Goal: Transaction & Acquisition: Obtain resource

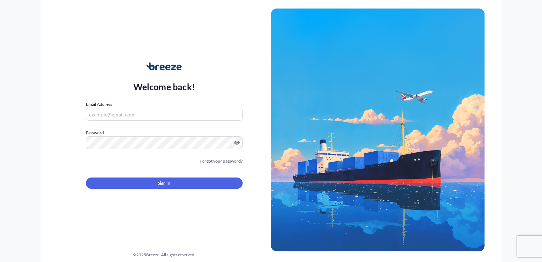
type input "[EMAIL_ADDRESS][DOMAIN_NAME]"
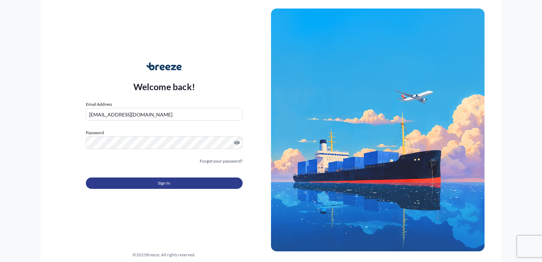
click at [178, 181] on button "Sign In" at bounding box center [164, 182] width 157 height 11
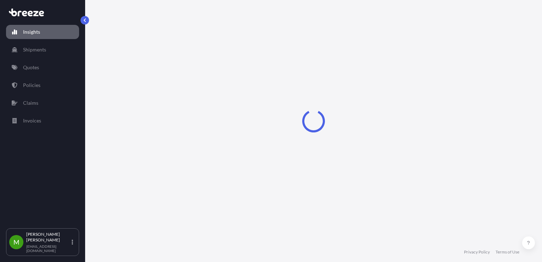
select select "2025"
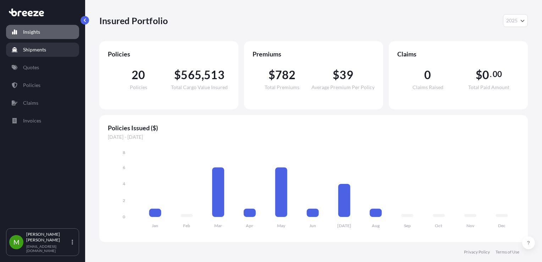
click at [41, 49] on p "Shipments" at bounding box center [34, 49] width 23 height 7
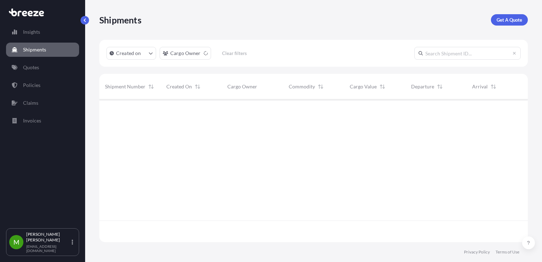
scroll to position [141, 423]
click at [40, 67] on link "Quotes" at bounding box center [42, 67] width 73 height 14
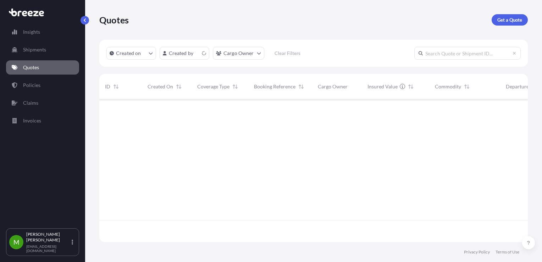
scroll to position [141, 423]
click at [502, 16] on link "Get a Quote" at bounding box center [510, 19] width 36 height 11
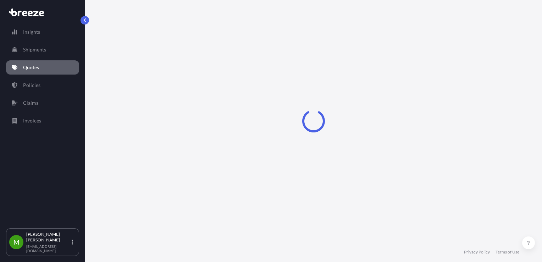
scroll to position [11, 0]
select select "Sea"
select select "1"
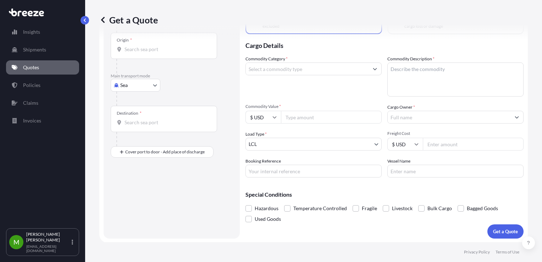
scroll to position [0, 0]
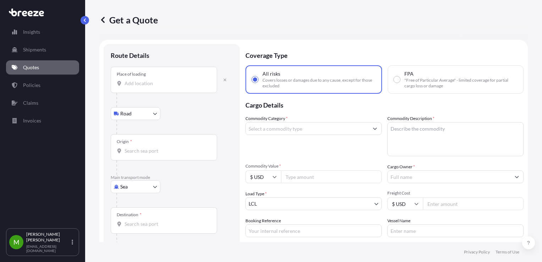
click at [163, 74] on div "Place of loading" at bounding box center [164, 80] width 106 height 26
click at [163, 80] on input "Place of loading" at bounding box center [166, 83] width 84 height 7
click at [143, 85] on input "Place of loading" at bounding box center [166, 83] width 84 height 7
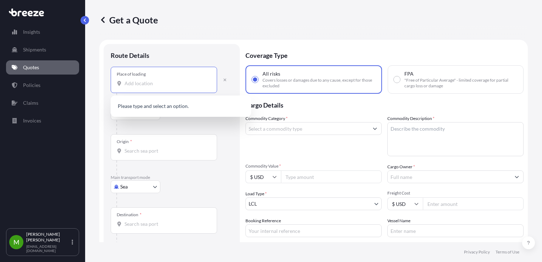
paste input "32348"
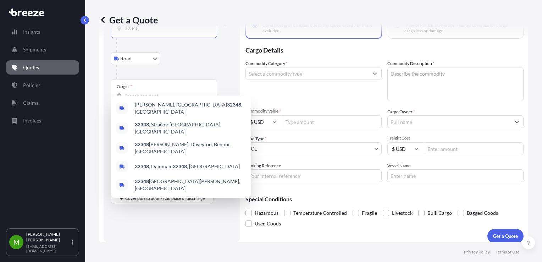
scroll to position [55, 0]
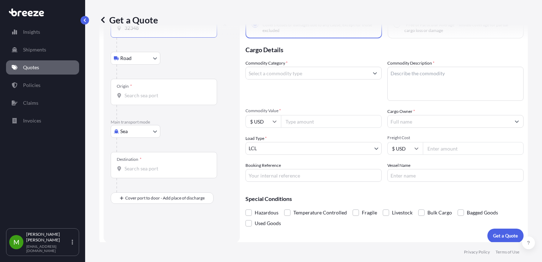
type input "32348"
click at [138, 133] on body "0 options available. 5 options available. Insights Shipments Quotes Policies Cl…" at bounding box center [271, 131] width 542 height 262
click at [135, 161] on div "Air" at bounding box center [135, 162] width 44 height 13
select select "Air"
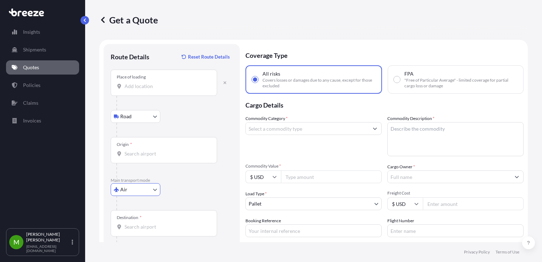
scroll to position [1, 0]
click at [155, 91] on div "Place of loading" at bounding box center [164, 82] width 106 height 26
click at [155, 89] on input "Place of loading" at bounding box center [166, 85] width 84 height 7
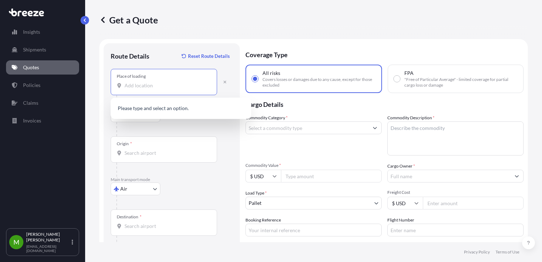
paste input "32348"
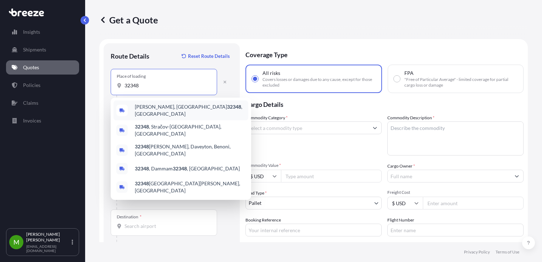
click at [151, 106] on span "[PERSON_NAME], FL 32348 , [GEOGRAPHIC_DATA]" at bounding box center [190, 110] width 111 height 14
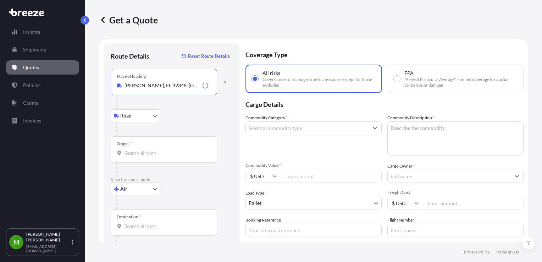
type input "[PERSON_NAME], FL 32348, [GEOGRAPHIC_DATA]"
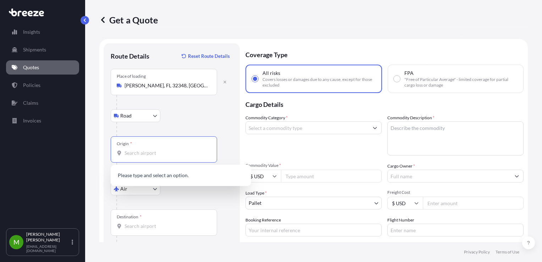
click at [145, 156] on input "Origin *" at bounding box center [166, 152] width 84 height 7
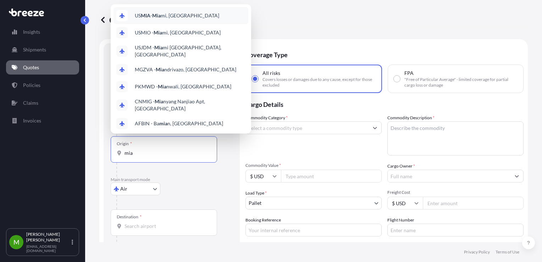
click at [163, 13] on span "US MIA - Mia mi, [GEOGRAPHIC_DATA]" at bounding box center [177, 15] width 84 height 7
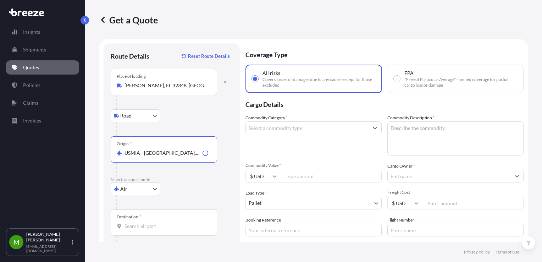
scroll to position [58, 0]
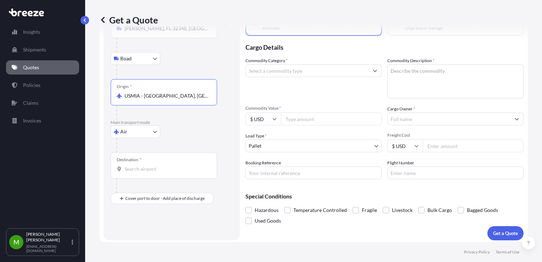
type input "USMIA - [GEOGRAPHIC_DATA], [GEOGRAPHIC_DATA]"
click at [169, 171] on input "Destination *" at bounding box center [166, 168] width 84 height 7
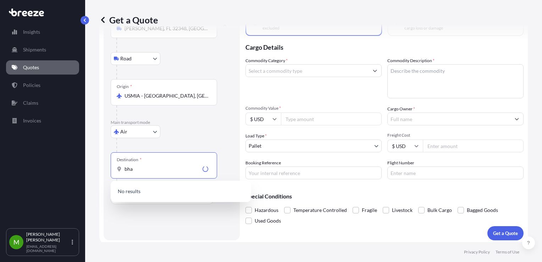
scroll to position [0, 0]
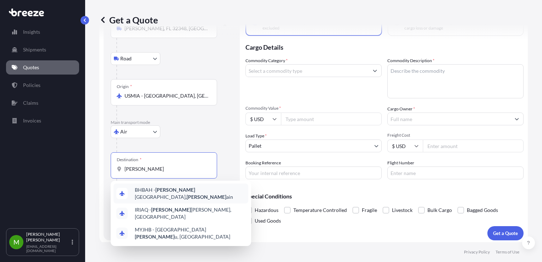
click at [180, 189] on span "BHBAH - [PERSON_NAME][GEOGRAPHIC_DATA], [PERSON_NAME][GEOGRAPHIC_DATA]" at bounding box center [190, 193] width 111 height 14
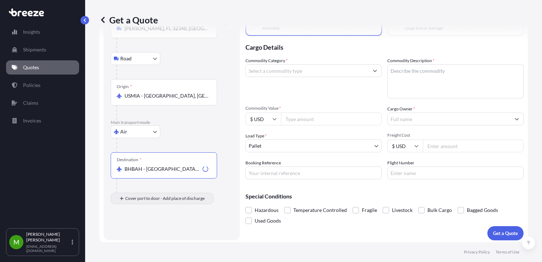
type input "BHBAH - [GEOGRAPHIC_DATA], [GEOGRAPHIC_DATA]"
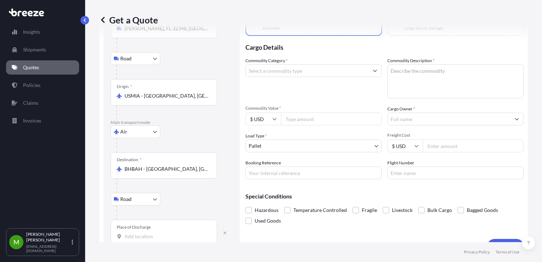
click at [154, 233] on input "Place of Discharge" at bounding box center [166, 236] width 84 height 7
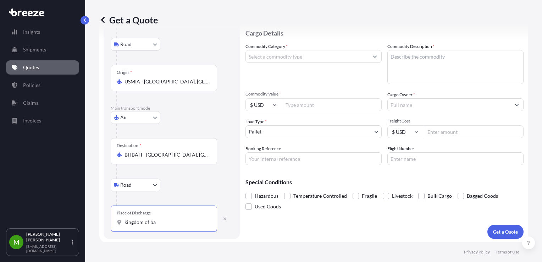
scroll to position [72, 0]
type input "[GEOGRAPHIC_DATA]"
drag, startPoint x: 178, startPoint y: 226, endPoint x: 126, endPoint y: 221, distance: 51.7
click at [126, 221] on div "Place of Discharge [GEOGRAPHIC_DATA]" at bounding box center [164, 218] width 106 height 26
drag, startPoint x: 172, startPoint y: 222, endPoint x: 116, endPoint y: 221, distance: 55.3
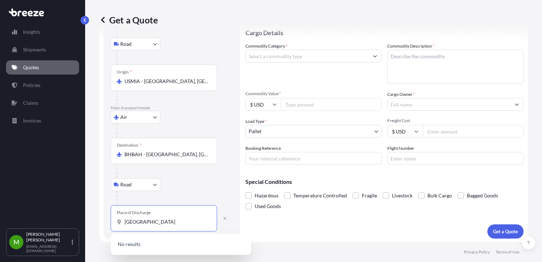
click at [117, 221] on div "[GEOGRAPHIC_DATA]" at bounding box center [164, 221] width 94 height 7
type input "[GEOGRAPHIC_DATA][STREET_ADDRESS][GEOGRAPHIC_DATA]"
click at [308, 110] on input "Commodity Value *" at bounding box center [331, 104] width 101 height 13
type input "2500"
click at [393, 104] on input "Cargo Owner *" at bounding box center [449, 104] width 123 height 13
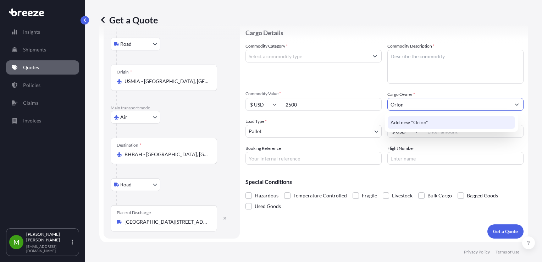
click at [408, 124] on span "Add new "Orion"" at bounding box center [409, 122] width 38 height 7
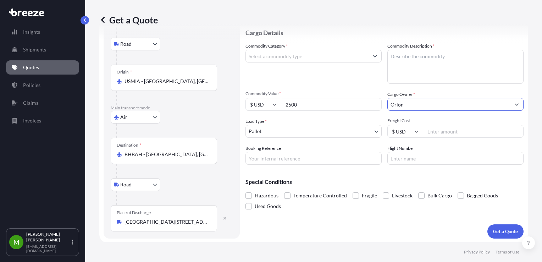
type input "Orion"
click at [433, 130] on input "Freight Cost" at bounding box center [473, 131] width 101 height 13
click at [428, 129] on input "Freight Cost" at bounding box center [473, 131] width 101 height 13
type input "2500"
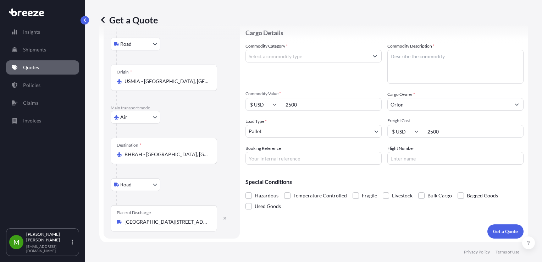
click at [326, 160] on input "Booking Reference" at bounding box center [313, 158] width 136 height 13
click at [304, 56] on input "Commodity Category *" at bounding box center [307, 56] width 123 height 13
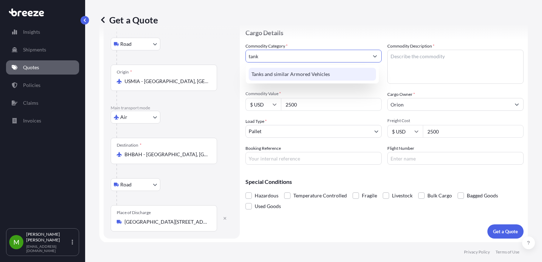
click at [303, 76] on div "Tanks and similar Armored Vehicles" at bounding box center [312, 74] width 127 height 13
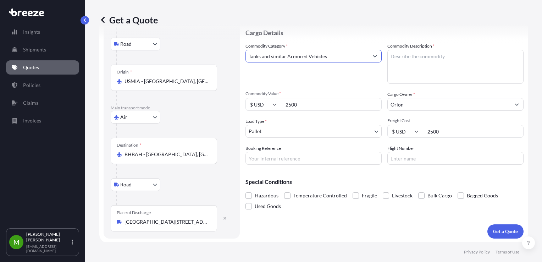
type input "Tanks and similar Armored Vehicles"
click at [399, 57] on textarea "Commodity Description *" at bounding box center [455, 67] width 136 height 34
type textarea "Tank"
click at [512, 233] on p "Get a Quote" at bounding box center [505, 231] width 25 height 7
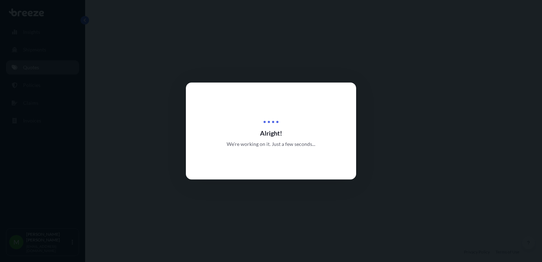
select select "Road"
select select "Air"
select select "Road"
select select "1"
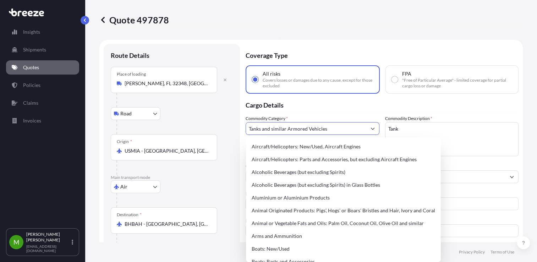
click at [348, 128] on input "Tanks and similar Armored Vehicles" at bounding box center [306, 128] width 120 height 13
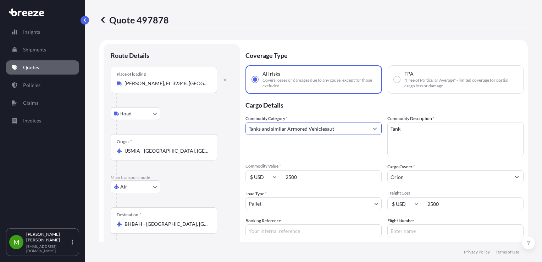
type input "Tanks and similar Armored Vehiclesauto"
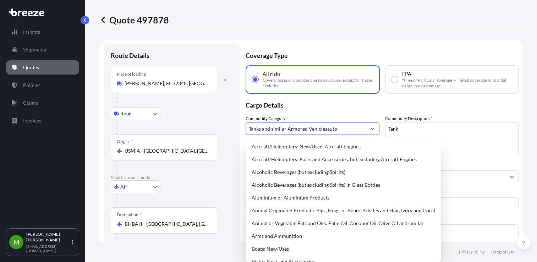
click at [368, 131] on button "Show suggestions" at bounding box center [372, 128] width 13 height 13
drag, startPoint x: 341, startPoint y: 128, endPoint x: 243, endPoint y: 131, distance: 98.3
click at [243, 131] on form "Route Details Place of loading [GEOGRAPHIC_DATA] Road Road Rail Origin * USMIA …" at bounding box center [310, 176] width 423 height 272
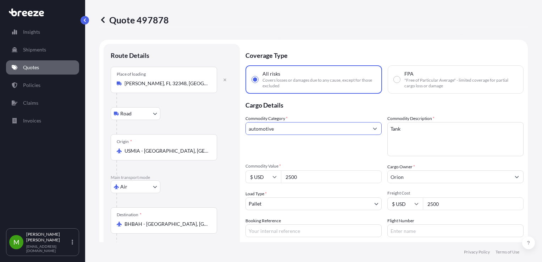
drag, startPoint x: 277, startPoint y: 128, endPoint x: 262, endPoint y: 128, distance: 14.9
click at [262, 128] on input "automotive" at bounding box center [307, 128] width 123 height 13
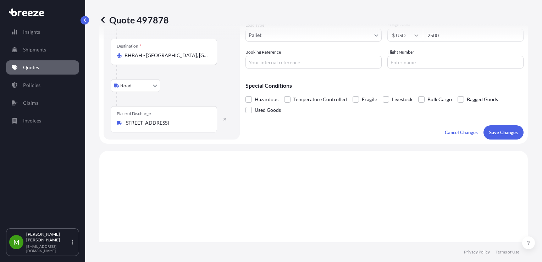
scroll to position [169, 0]
type input "auto parts"
click at [457, 136] on button "Cancel Changes" at bounding box center [461, 132] width 44 height 14
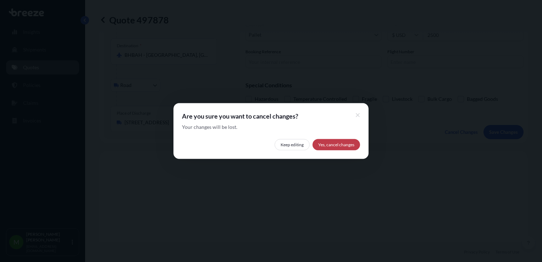
select select "Road"
select select "Air"
select select "Road"
select select "1"
